Goal: Communication & Community: Answer question/provide support

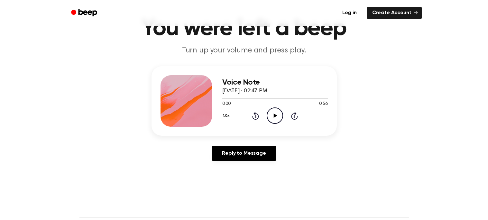
scroll to position [36, 0]
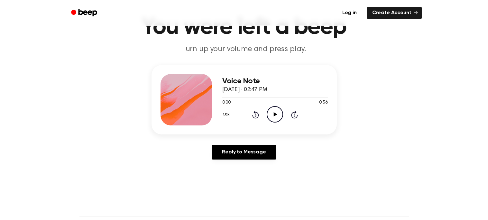
click at [275, 116] on icon "Play Audio" at bounding box center [275, 114] width 16 height 16
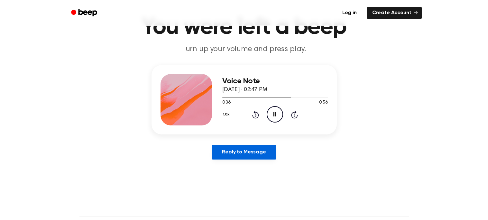
click at [244, 154] on link "Reply to Message" at bounding box center [244, 152] width 64 height 15
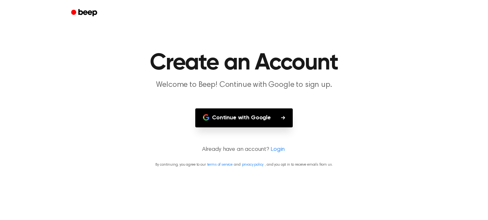
click at [217, 117] on button "Continue with Google" at bounding box center [243, 117] width 97 height 19
